Goal: Information Seeking & Learning: Check status

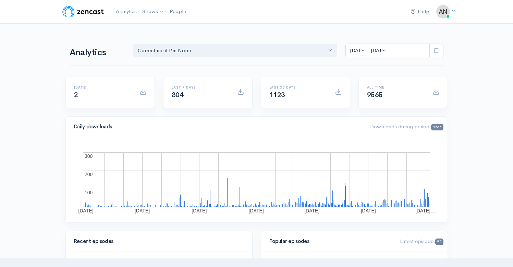
select select "13974"
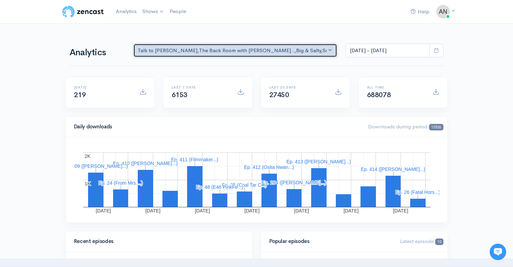
click at [273, 50] on div "Talk to [PERSON_NAME] , The Back Room with [PERSON_NAME].. , Big & Salty , Seri…" at bounding box center [232, 51] width 189 height 8
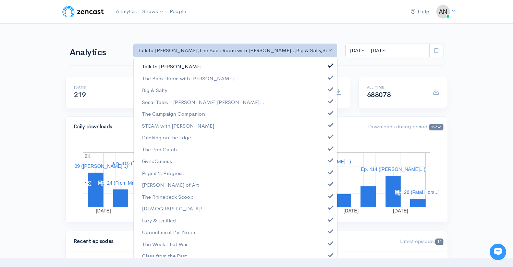
click at [329, 67] on link "Talk to [PERSON_NAME]" at bounding box center [236, 66] width 204 height 12
select select "10316"
click at [330, 90] on span at bounding box center [331, 88] width 3 height 5
click at [327, 107] on link "Serial Tales - [PERSON_NAME] [PERSON_NAME]..." at bounding box center [236, 102] width 204 height 12
click at [330, 112] on span at bounding box center [331, 111] width 3 height 5
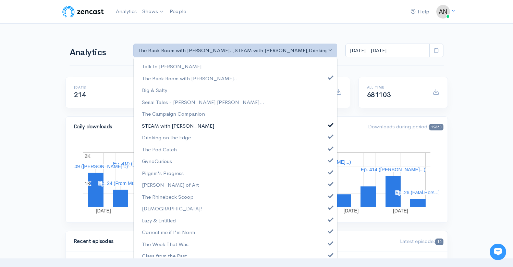
click at [330, 125] on span at bounding box center [331, 123] width 3 height 5
click at [330, 137] on span at bounding box center [331, 135] width 3 height 5
click at [326, 151] on link "The Pod Catch" at bounding box center [236, 149] width 204 height 12
click at [330, 161] on span at bounding box center [331, 159] width 3 height 5
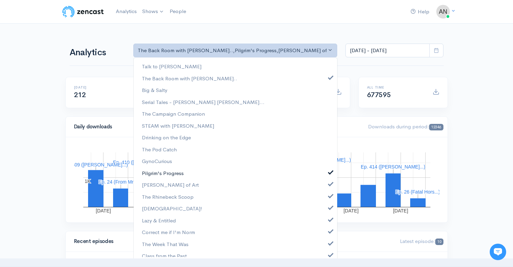
click at [326, 176] on link "Pilgrim's Progress" at bounding box center [236, 173] width 204 height 12
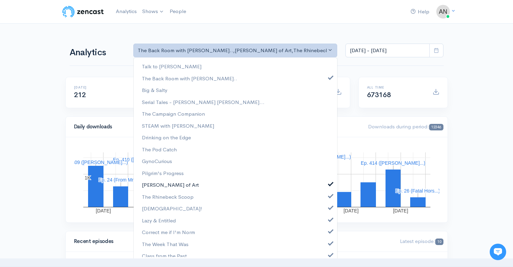
click at [330, 186] on span at bounding box center [331, 182] width 3 height 5
click at [330, 194] on span at bounding box center [331, 194] width 3 height 5
click at [330, 206] on span at bounding box center [331, 206] width 3 height 5
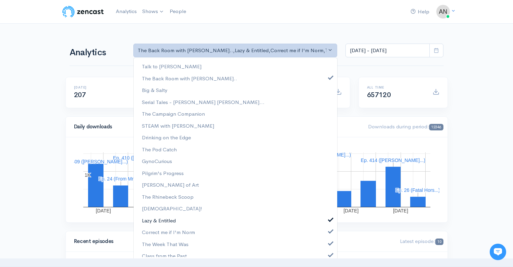
click at [330, 218] on span at bounding box center [331, 218] width 3 height 5
click at [325, 228] on link "Correct me if I'm Norm" at bounding box center [236, 232] width 204 height 12
click at [330, 241] on span at bounding box center [331, 242] width 3 height 5
click at [330, 252] on span at bounding box center [331, 253] width 3 height 5
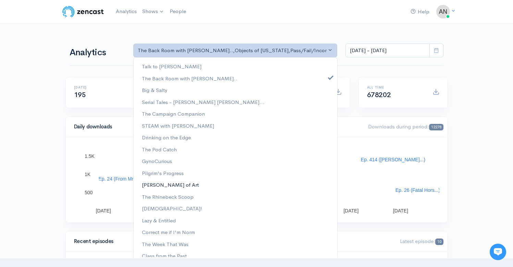
scroll to position [100, 0]
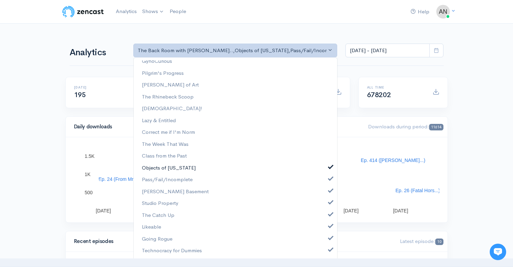
click at [330, 168] on span at bounding box center [331, 166] width 3 height 5
click at [327, 174] on link "Pass/Fail/Incomplete" at bounding box center [236, 180] width 204 height 12
click at [326, 186] on ul "Talk to [PERSON_NAME] The Back Room with [PERSON_NAME].. Big & Salty Serial Tal…" at bounding box center [236, 109] width 204 height 296
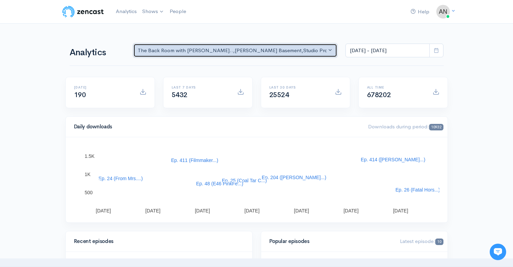
click at [306, 50] on div "The Back Room with [PERSON_NAME].. , [PERSON_NAME] Basement , Studio Property ,…" at bounding box center [232, 51] width 189 height 8
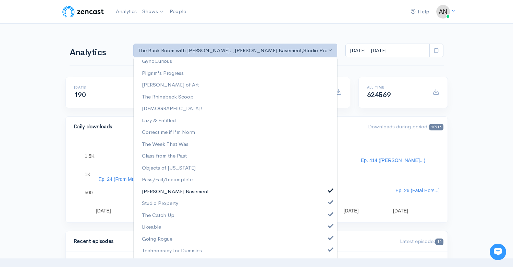
click at [328, 191] on link "[PERSON_NAME] Basement" at bounding box center [236, 192] width 204 height 12
click at [330, 203] on span at bounding box center [331, 201] width 3 height 5
click at [326, 221] on link "The Catch Up" at bounding box center [236, 215] width 204 height 12
click at [326, 230] on link "Likeable" at bounding box center [236, 227] width 204 height 12
click at [326, 241] on link "Going Rogue" at bounding box center [236, 239] width 204 height 12
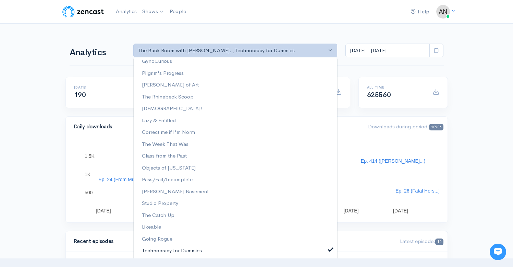
click at [330, 251] on span at bounding box center [331, 248] width 3 height 5
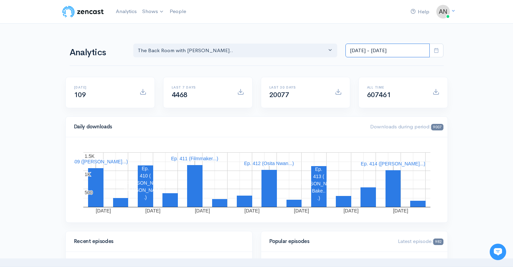
click at [388, 51] on input "[DATE] - [DATE]" at bounding box center [388, 51] width 84 height 14
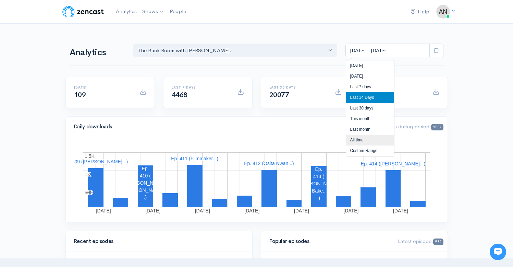
click at [356, 138] on li "All time" at bounding box center [370, 140] width 48 height 11
type input "[DATE] - [DATE]"
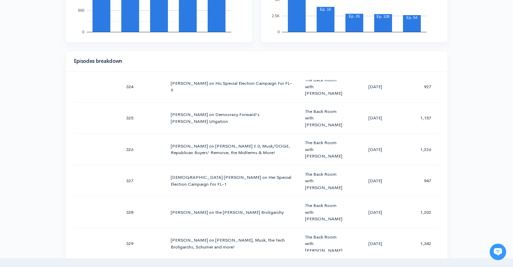
scroll to position [292, 0]
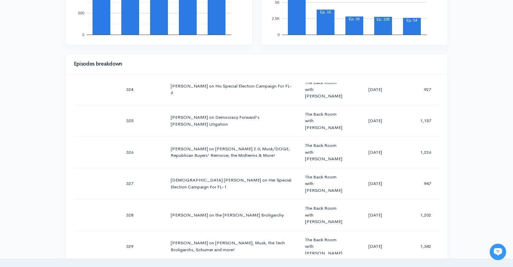
click at [459, 144] on div "Help Notifications View all Your profile Team settings Radio Free Rhinecliff Cu…" at bounding box center [256, 194] width 513 height 972
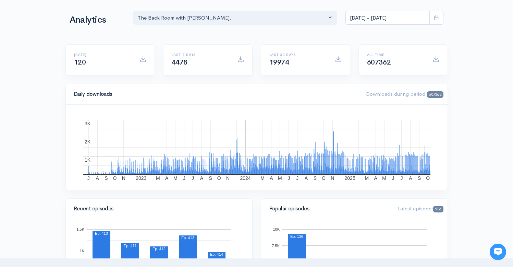
scroll to position [0, 0]
